Goal: Task Accomplishment & Management: Use online tool/utility

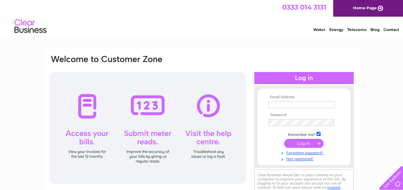
type input "wdpaulfuneraldirectorsltd@btconnect.com"
click at [296, 144] on input "submit" at bounding box center [303, 143] width 39 height 9
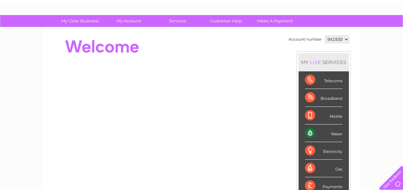
scroll to position [35, 0]
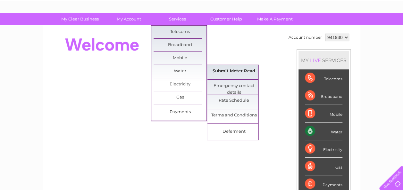
click at [239, 67] on link "Submit Meter Read" at bounding box center [233, 71] width 53 height 13
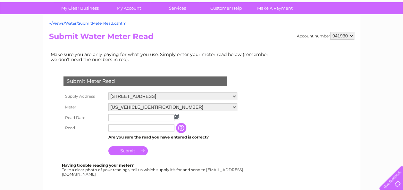
scroll to position [64, 0]
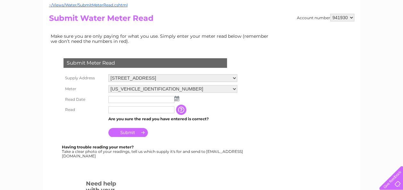
click at [177, 97] on img at bounding box center [176, 98] width 5 height 5
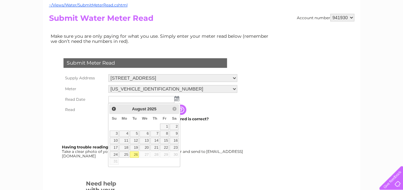
click at [135, 154] on link "26" at bounding box center [134, 154] width 9 height 6
type input "2025/08/26"
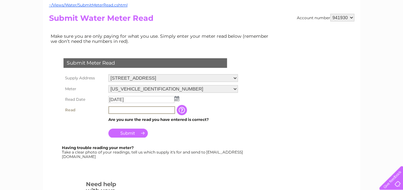
click at [132, 110] on input "text" at bounding box center [141, 110] width 67 height 8
type input "00091"
click at [132, 134] on input "Submit" at bounding box center [127, 132] width 39 height 9
